Goal: Transaction & Acquisition: Subscribe to service/newsletter

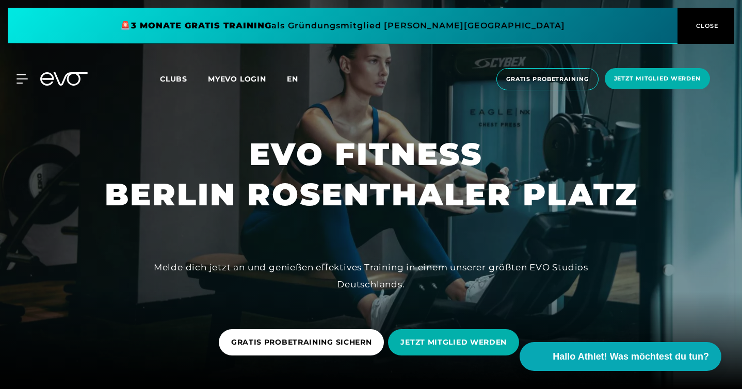
click at [292, 80] on span "en" at bounding box center [292, 78] width 11 height 9
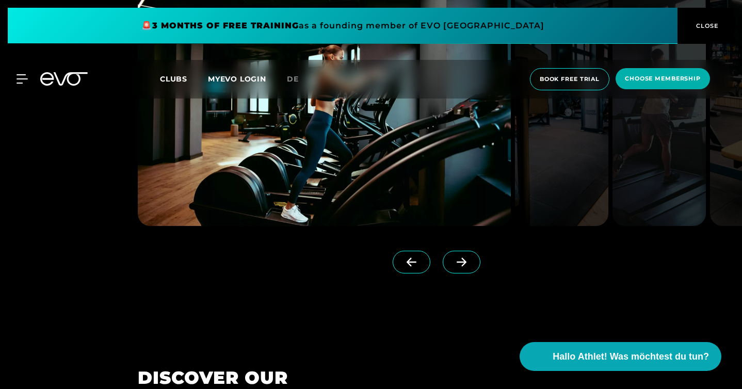
scroll to position [910, 0]
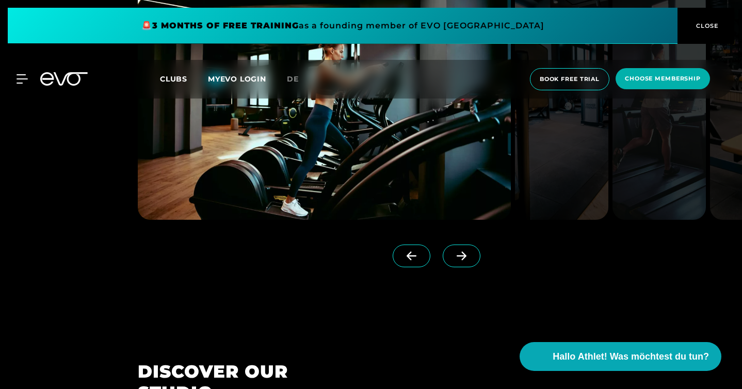
click at [467, 261] on icon at bounding box center [462, 256] width 10 height 9
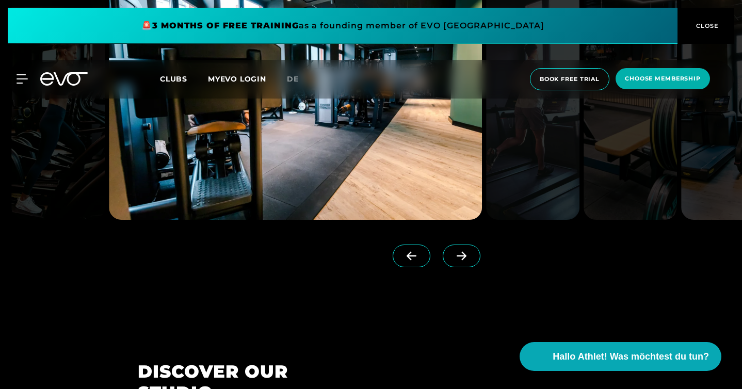
click at [467, 261] on icon at bounding box center [462, 256] width 10 height 9
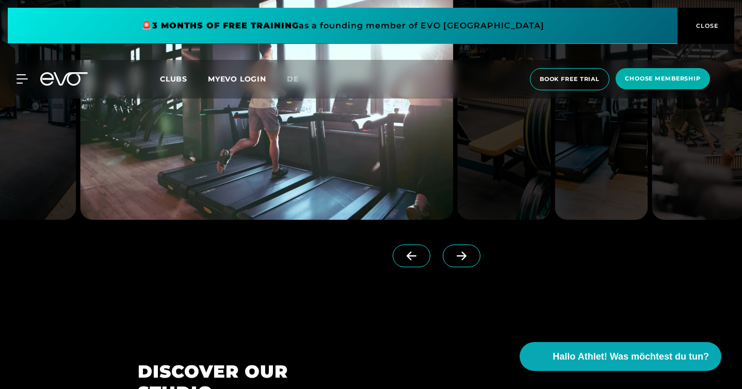
click at [467, 261] on icon at bounding box center [462, 256] width 10 height 9
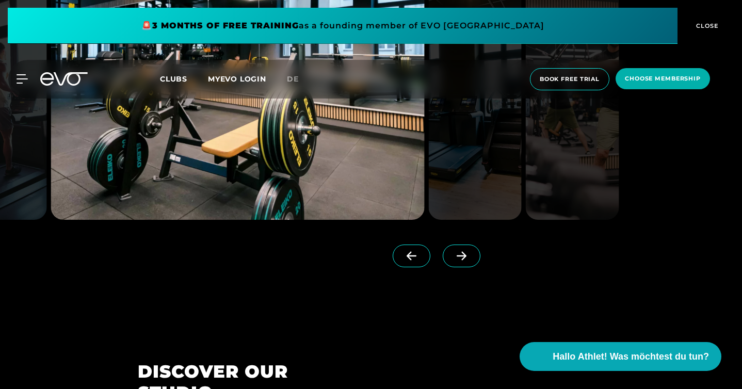
click at [467, 261] on icon at bounding box center [462, 256] width 10 height 9
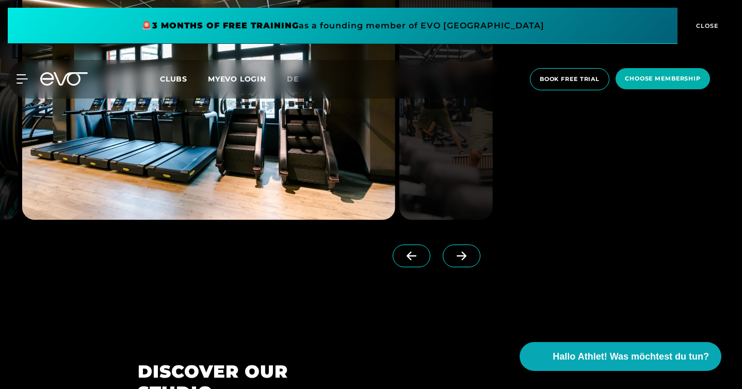
click at [467, 261] on icon at bounding box center [462, 256] width 10 height 9
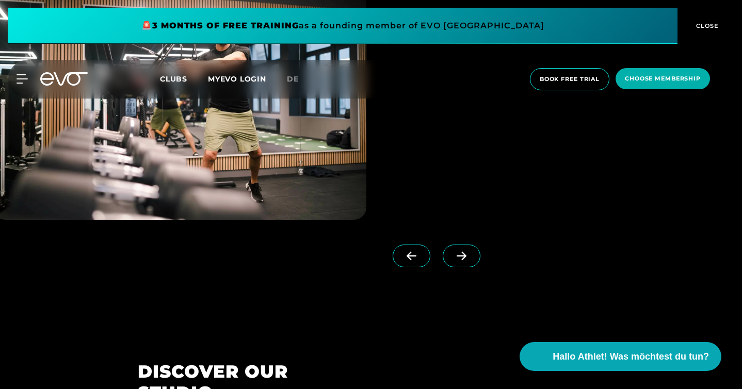
click at [467, 261] on icon at bounding box center [462, 256] width 10 height 9
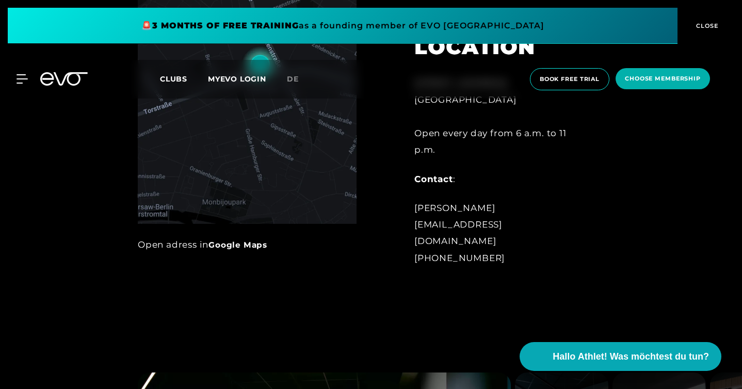
scroll to position [520, 0]
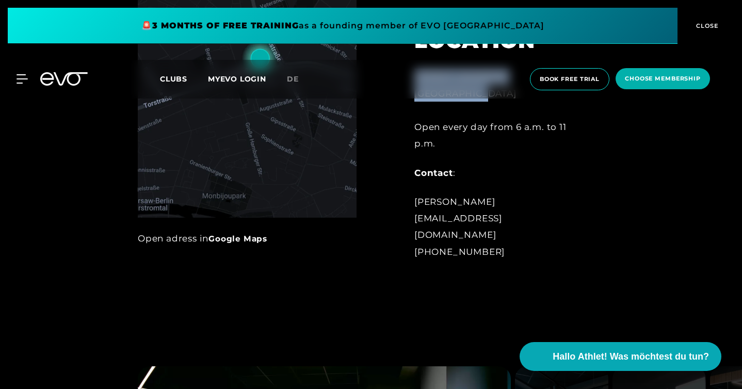
drag, startPoint x: 413, startPoint y: 206, endPoint x: 502, endPoint y: 237, distance: 94.2
click at [502, 237] on div "LOCATION [STREET_ADDRESS] Open every day from 6 a.m. to 11 p.m. Contact : [PERS…" at bounding box center [499, 138] width 198 height 270
copy div "[STREET_ADDRESS]"
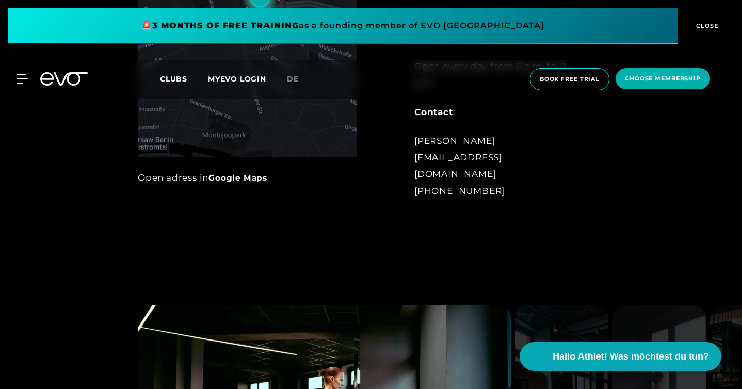
scroll to position [583, 0]
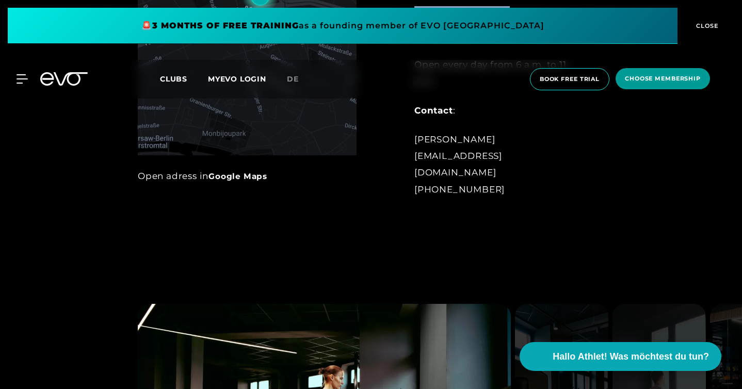
click at [654, 82] on span "choose membership" at bounding box center [663, 78] width 76 height 9
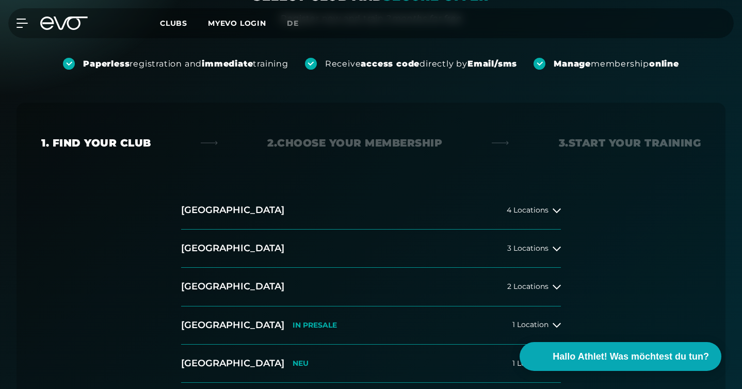
scroll to position [132, 0]
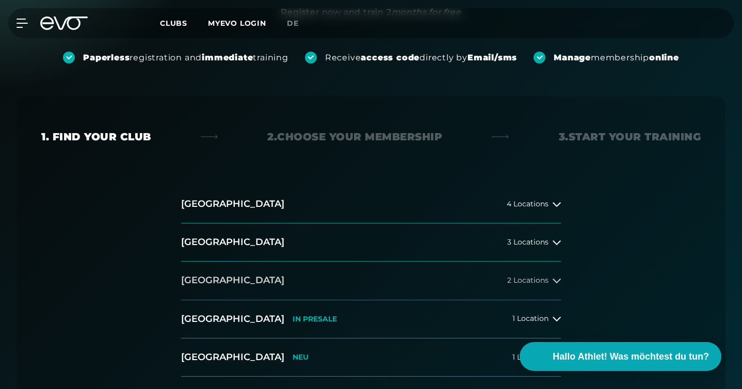
click at [548, 281] on span "2 Locations" at bounding box center [527, 281] width 41 height 8
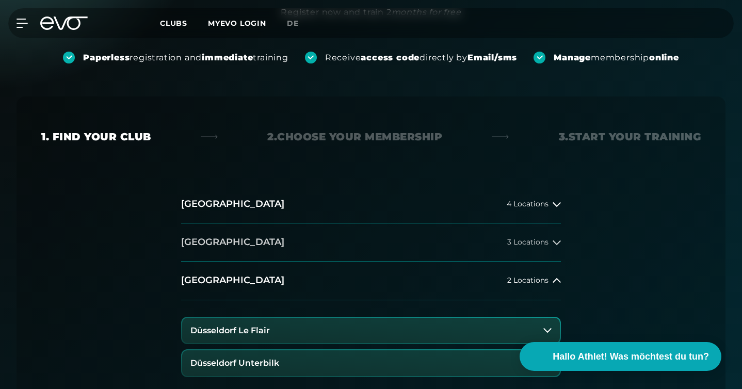
click at [553, 249] on button "[GEOGRAPHIC_DATA] 3 Locations" at bounding box center [371, 243] width 380 height 38
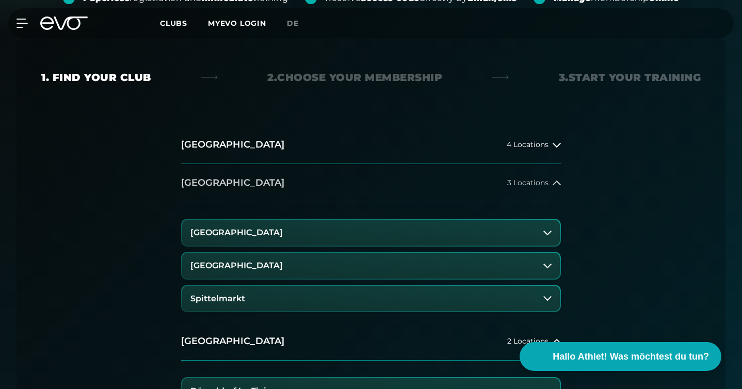
scroll to position [230, 0]
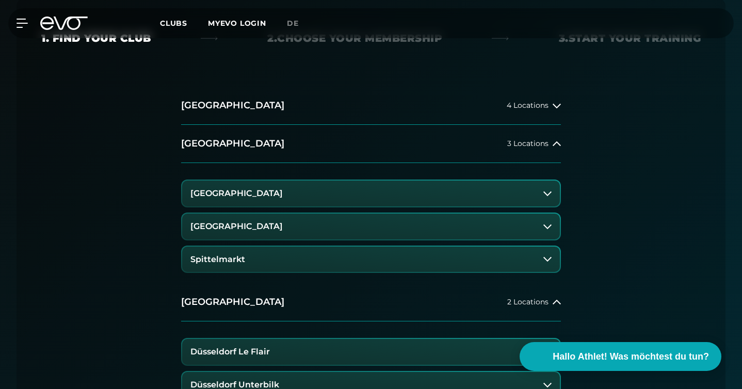
click at [505, 217] on button "[GEOGRAPHIC_DATA]" at bounding box center [371, 227] width 378 height 26
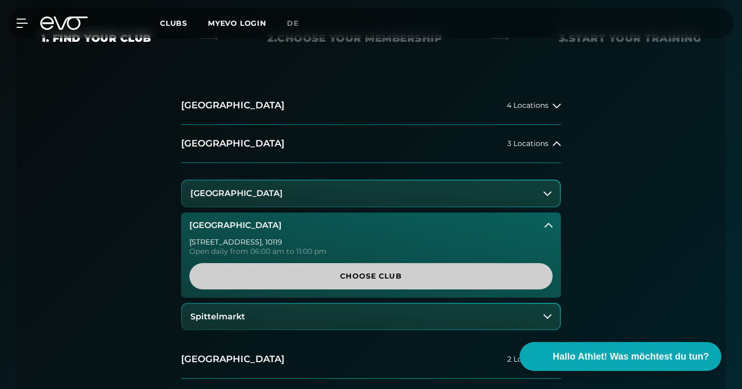
click at [397, 269] on span "Choose Club" at bounding box center [370, 276] width 363 height 26
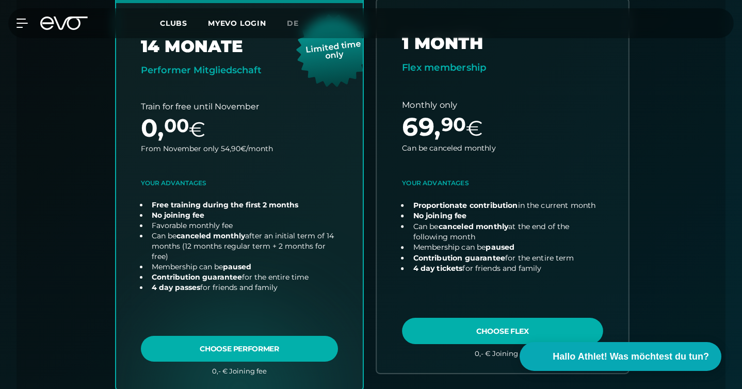
scroll to position [395, 0]
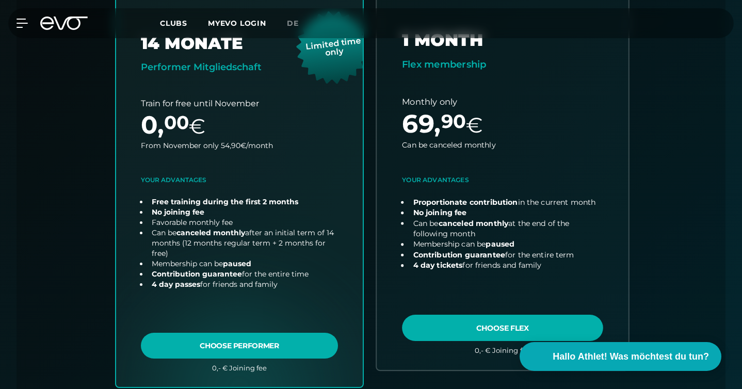
click at [476, 324] on link "choose plan" at bounding box center [503, 183] width 252 height 374
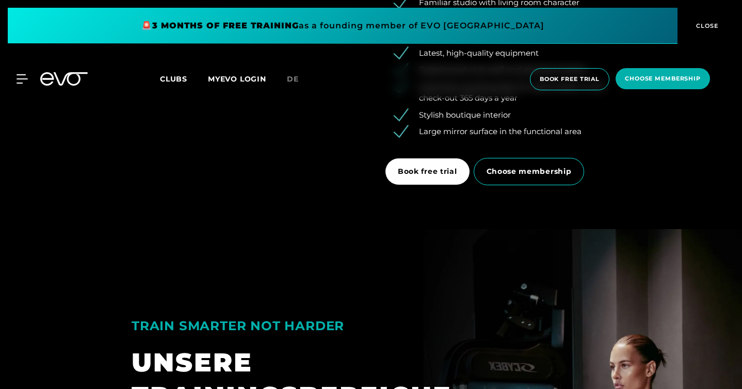
scroll to position [1582, 0]
